Goal: Browse casually

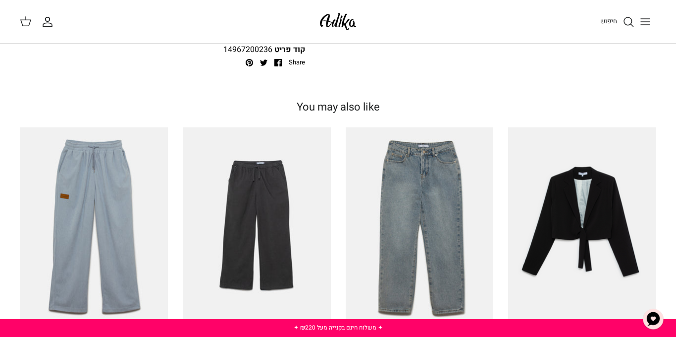
scroll to position [728, 0]
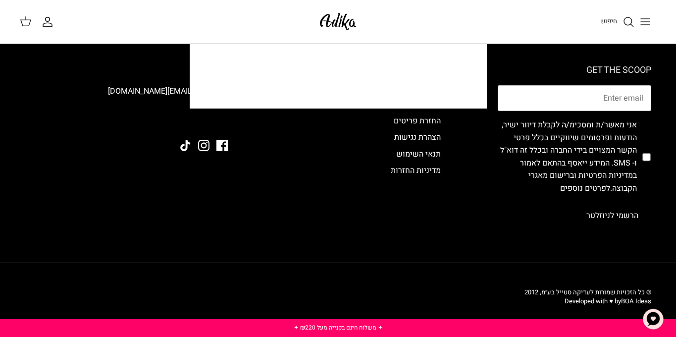
scroll to position [158, 0]
